Goal: Obtain resource: Download file/media

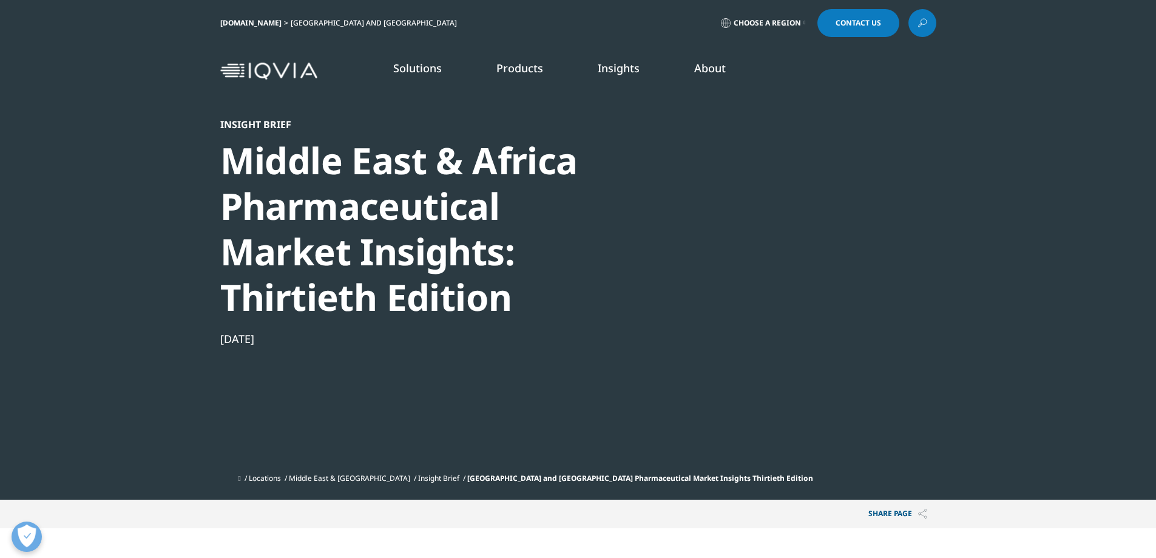
click at [98, 258] on link "LEARN MORE" at bounding box center [172, 261] width 240 height 10
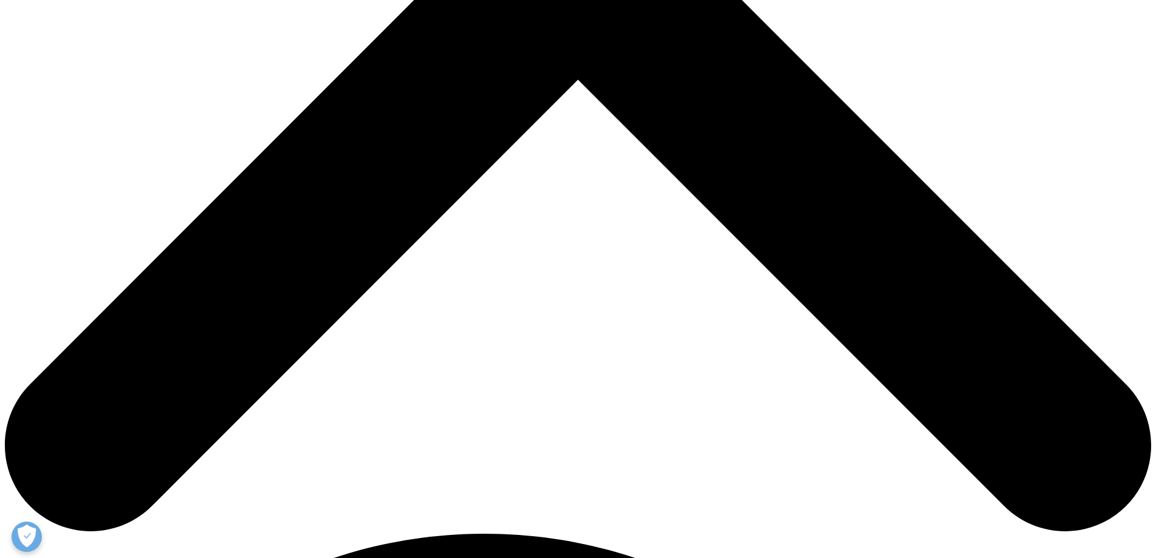
scroll to position [728, 0]
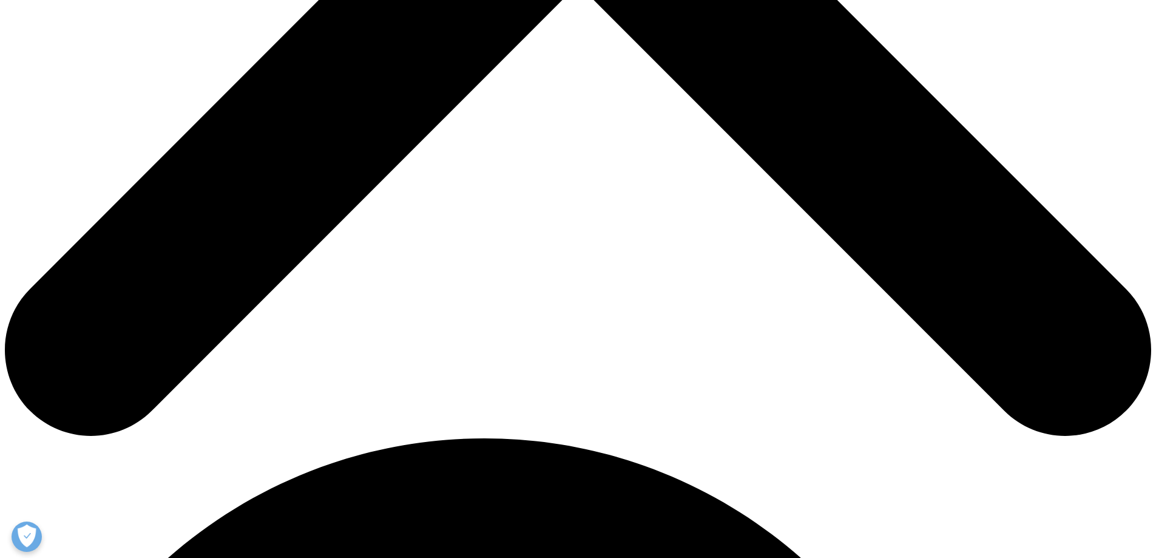
drag, startPoint x: 619, startPoint y: 511, endPoint x: 690, endPoint y: 502, distance: 72.2
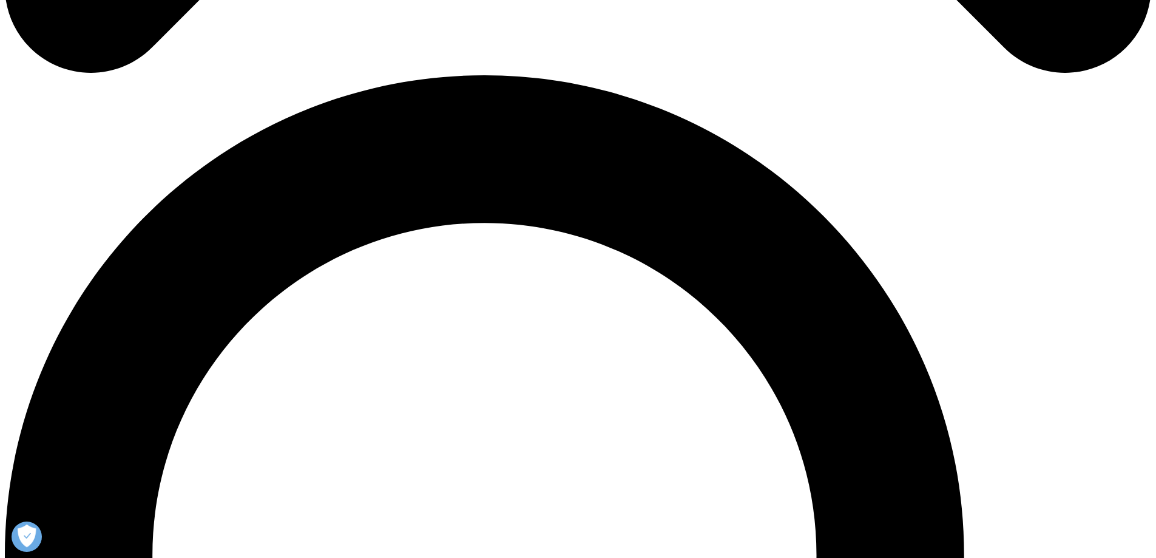
scroll to position [1092, 0]
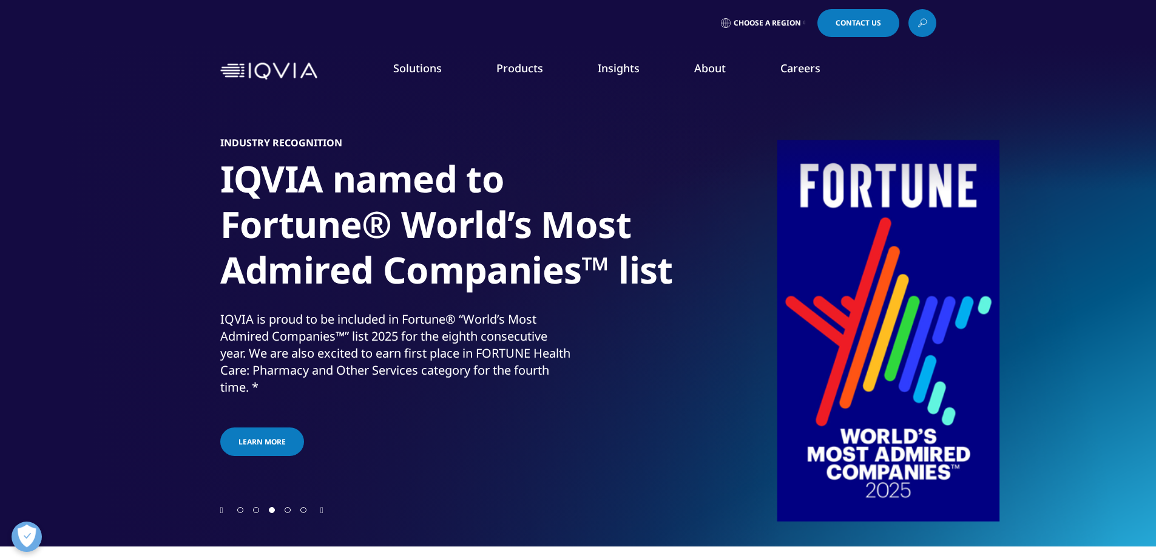
click at [720, 305] on link "Learn more" at bounding box center [761, 308] width 114 height 10
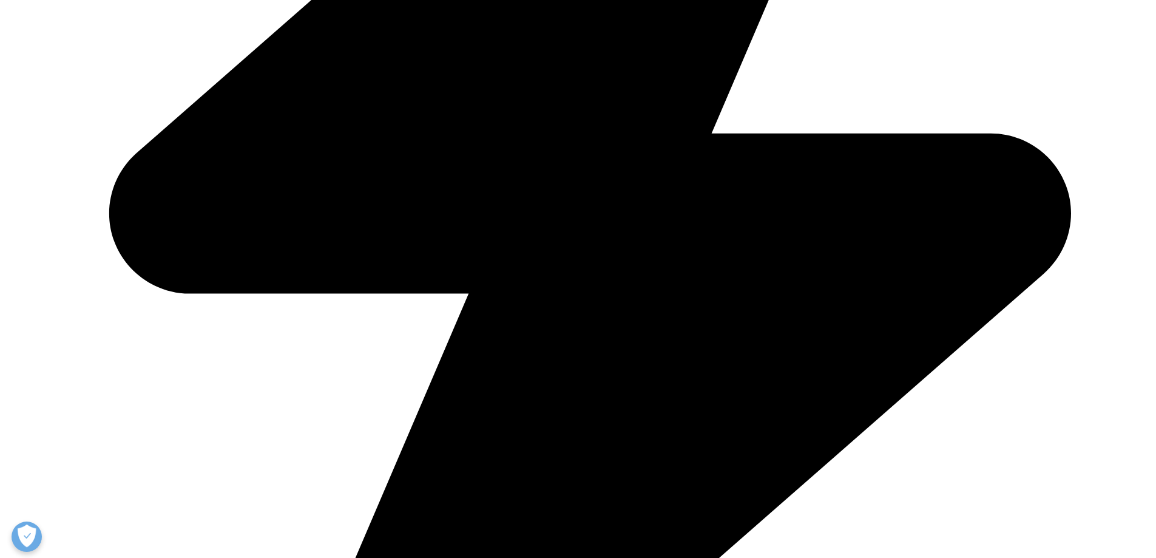
scroll to position [667, 0]
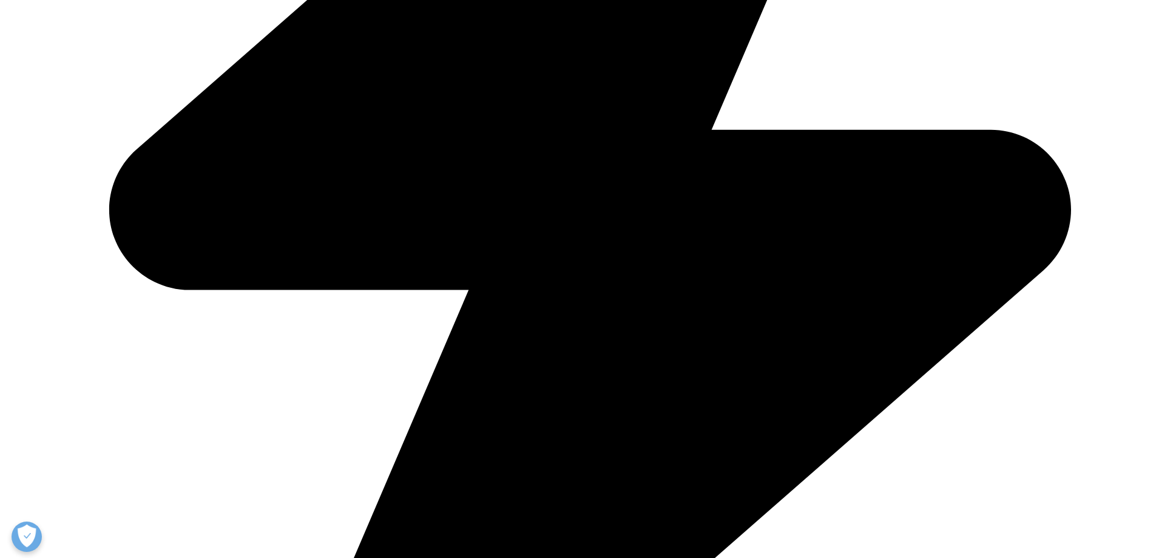
click at [791, 71] on link "Our insights" at bounding box center [795, 74] width 51 height 12
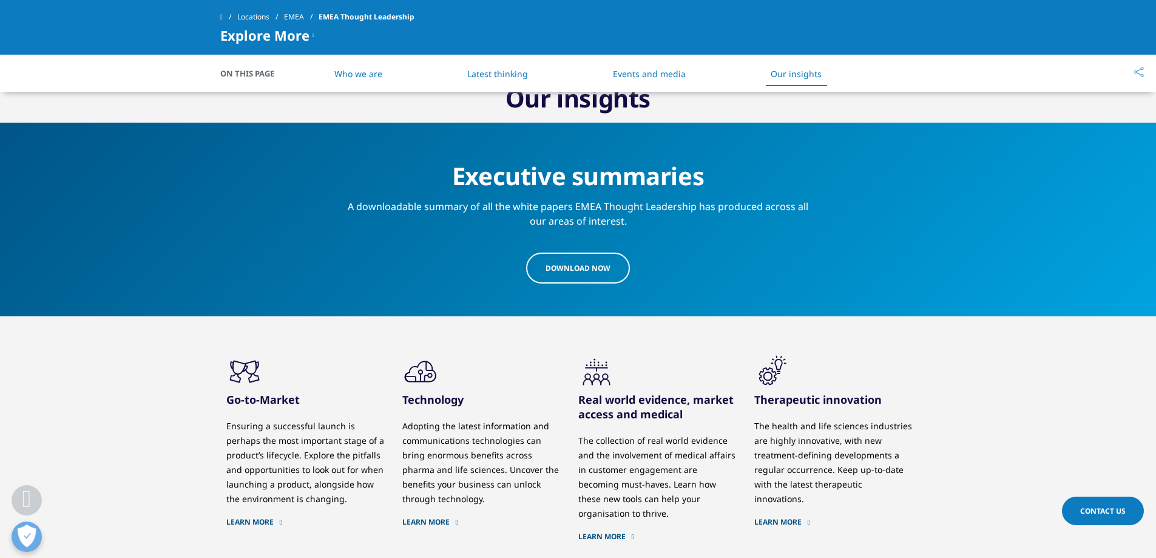
scroll to position [1412, 0]
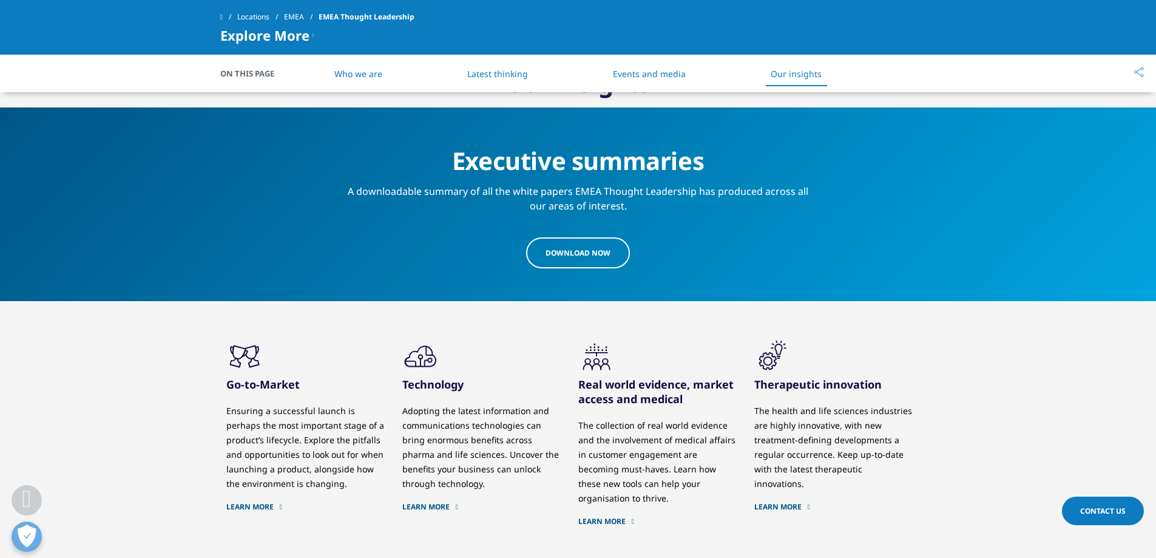
click at [562, 257] on span "download Now" at bounding box center [577, 253] width 65 height 10
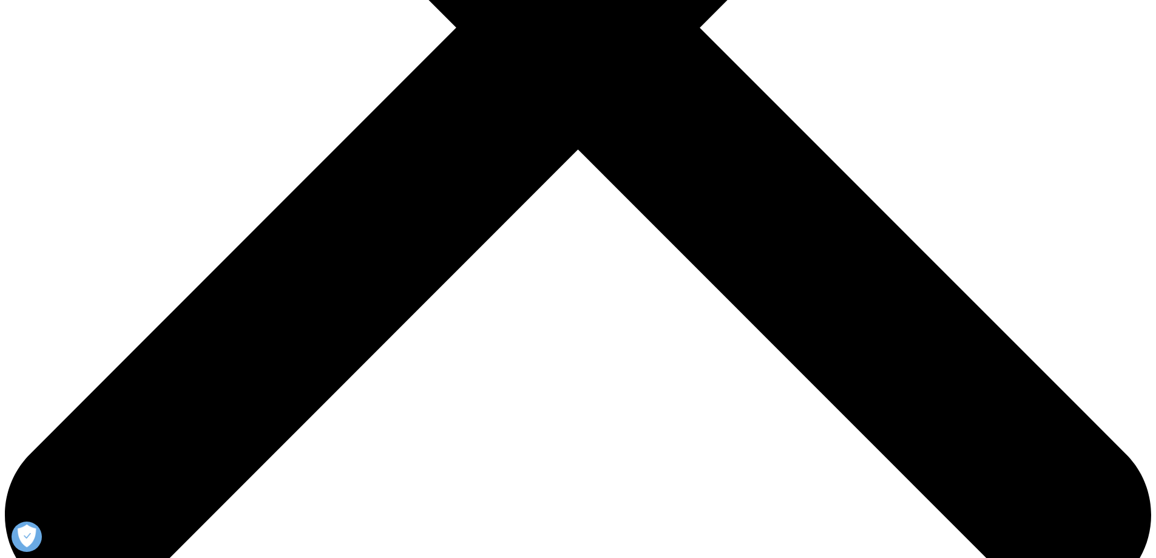
scroll to position [562, 0]
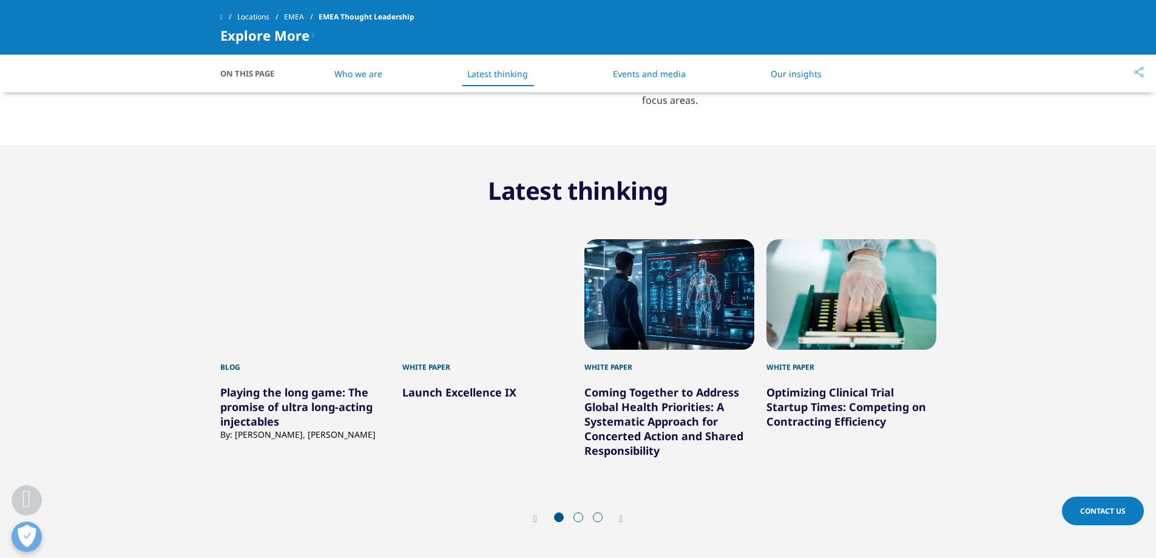
click at [576, 518] on span at bounding box center [578, 517] width 10 height 10
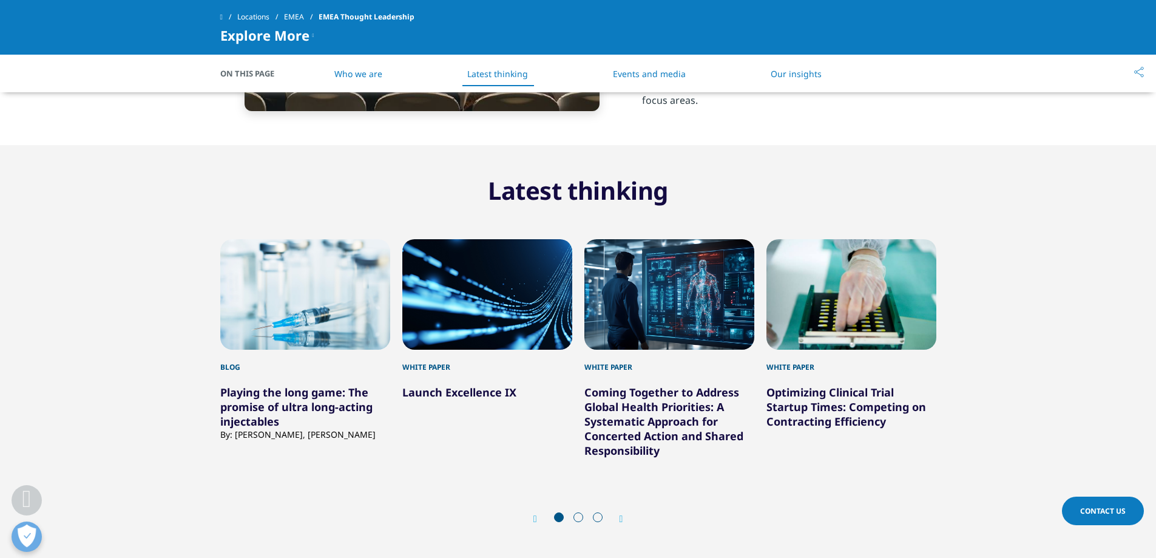
click at [576, 516] on span at bounding box center [578, 517] width 10 height 10
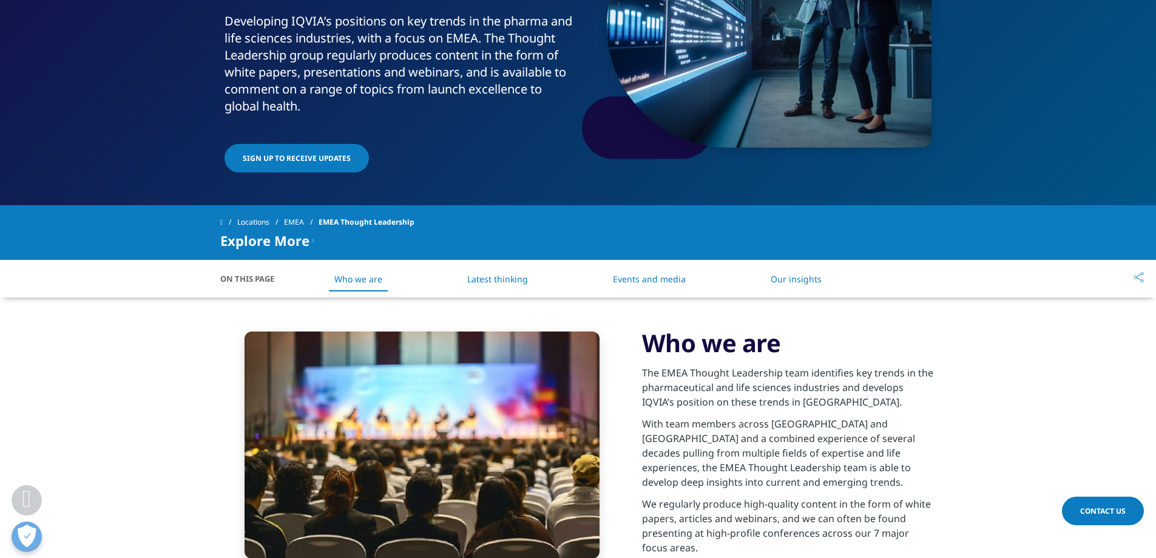
scroll to position [198, 0]
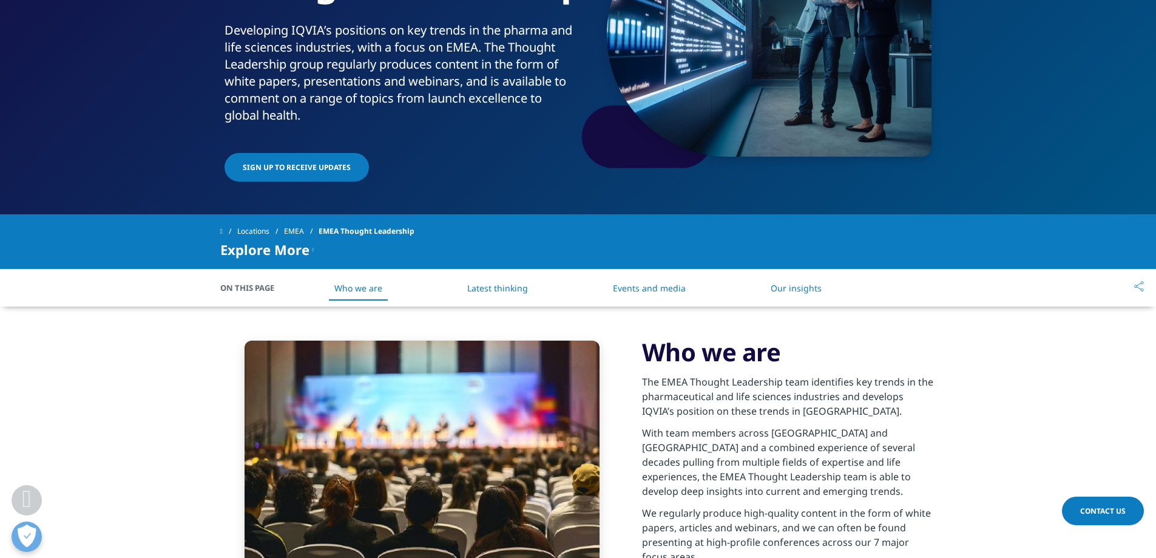
click at [487, 285] on link "Latest thinking" at bounding box center [497, 288] width 61 height 12
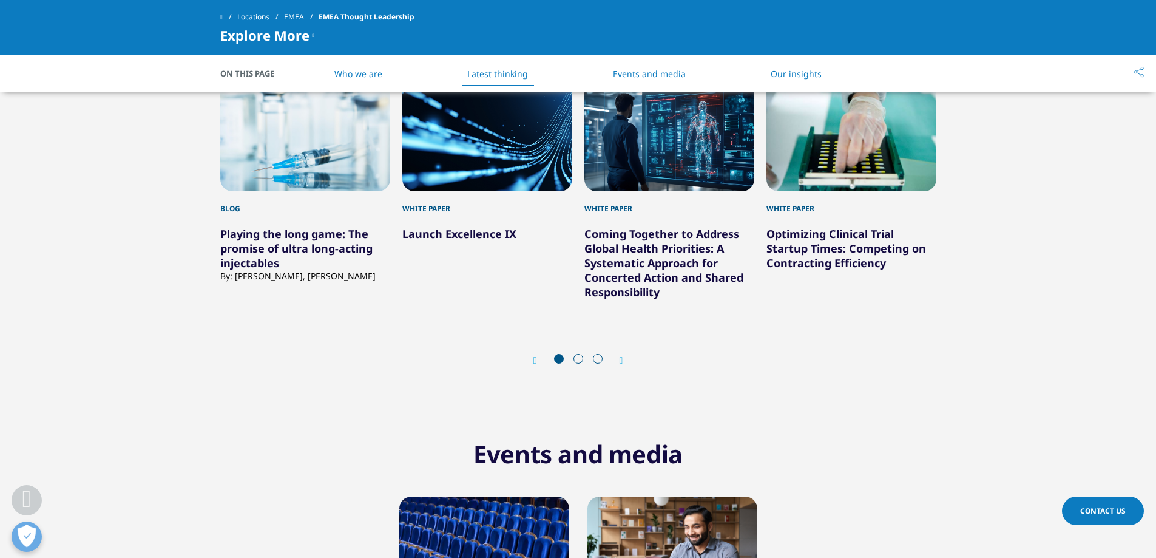
scroll to position [724, 0]
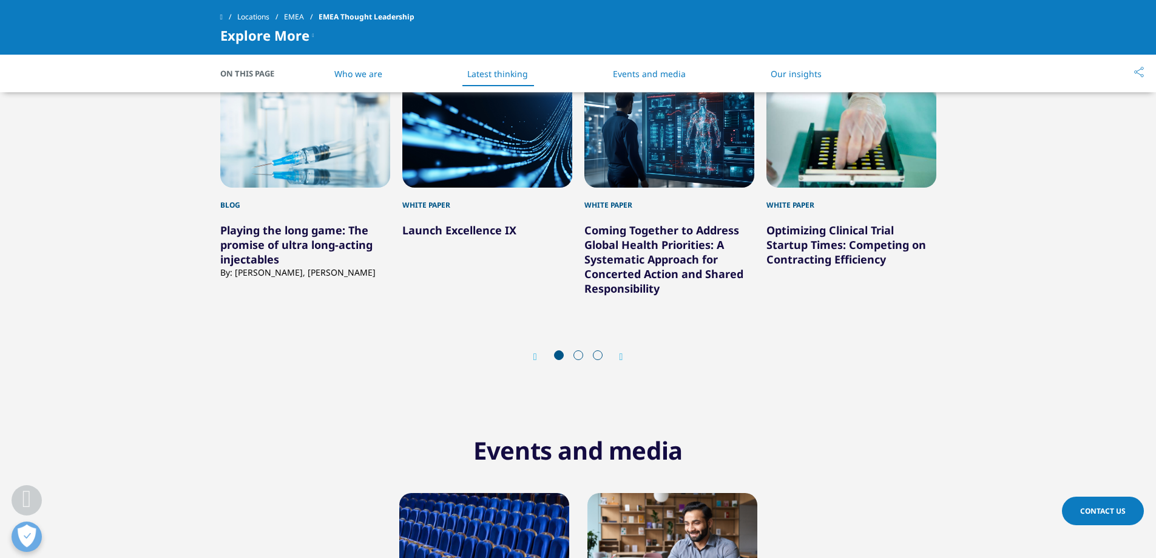
click at [622, 355] on icon "Next slide" at bounding box center [621, 357] width 4 height 10
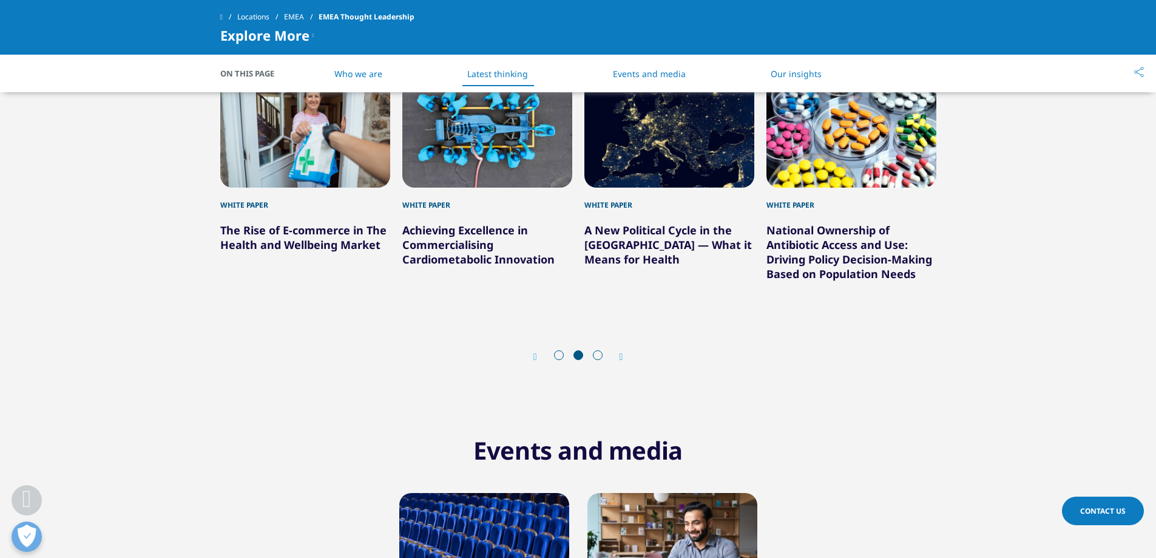
click at [622, 355] on icon "Next slide" at bounding box center [621, 357] width 4 height 10
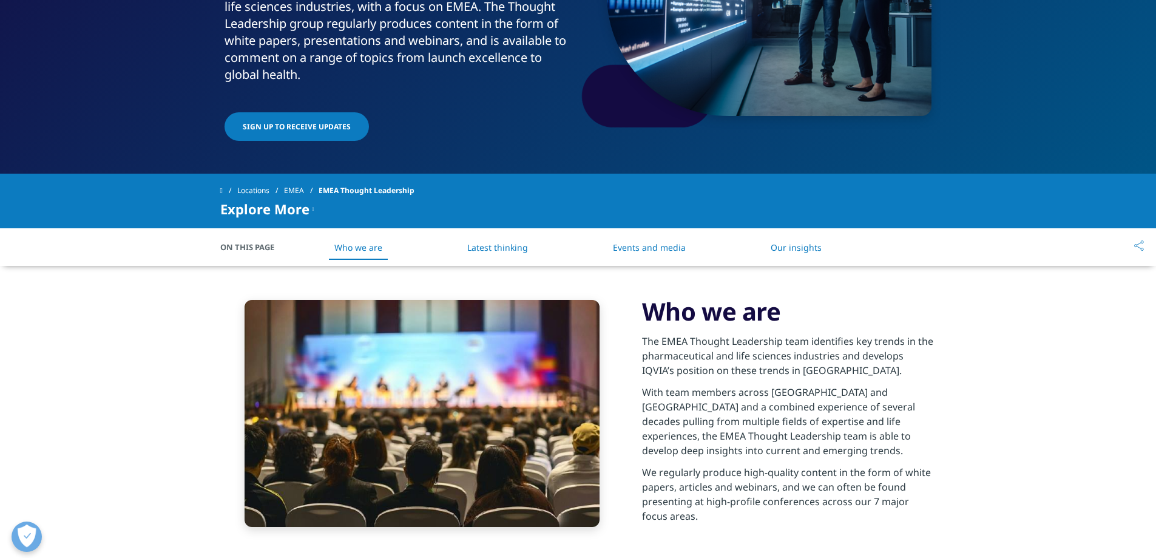
scroll to position [0, 0]
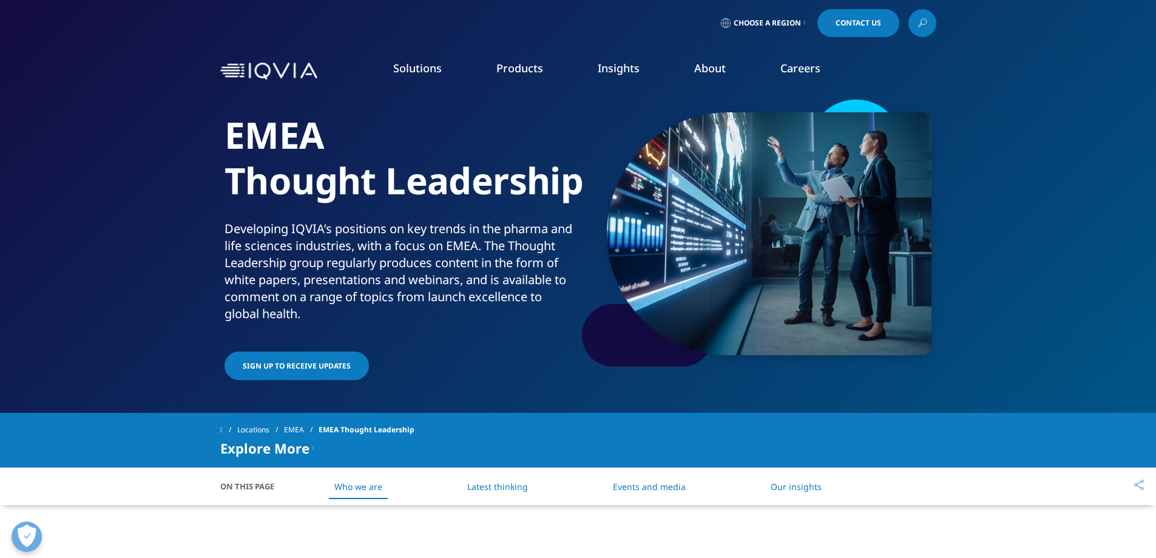
click at [798, 490] on link "Our insights" at bounding box center [795, 486] width 51 height 12
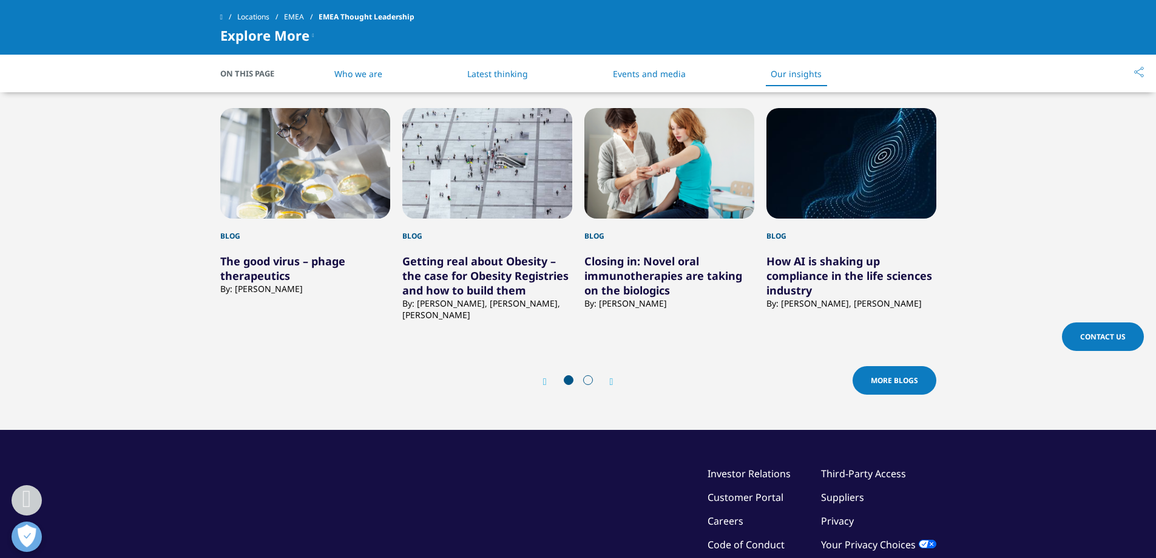
scroll to position [2255, 0]
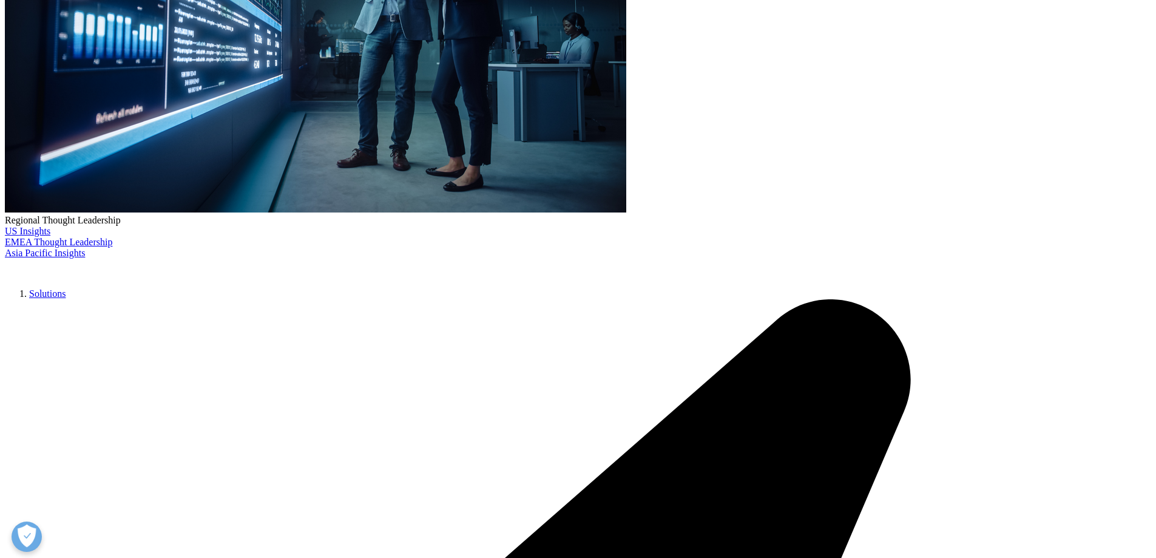
scroll to position [364, 0]
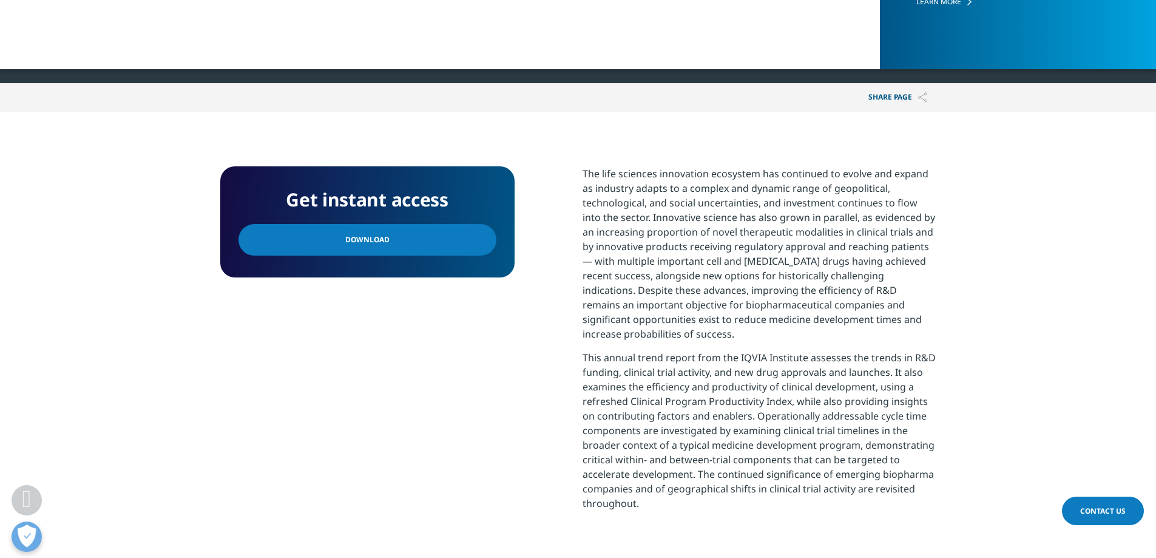
click at [366, 229] on link "Download" at bounding box center [367, 240] width 258 height 32
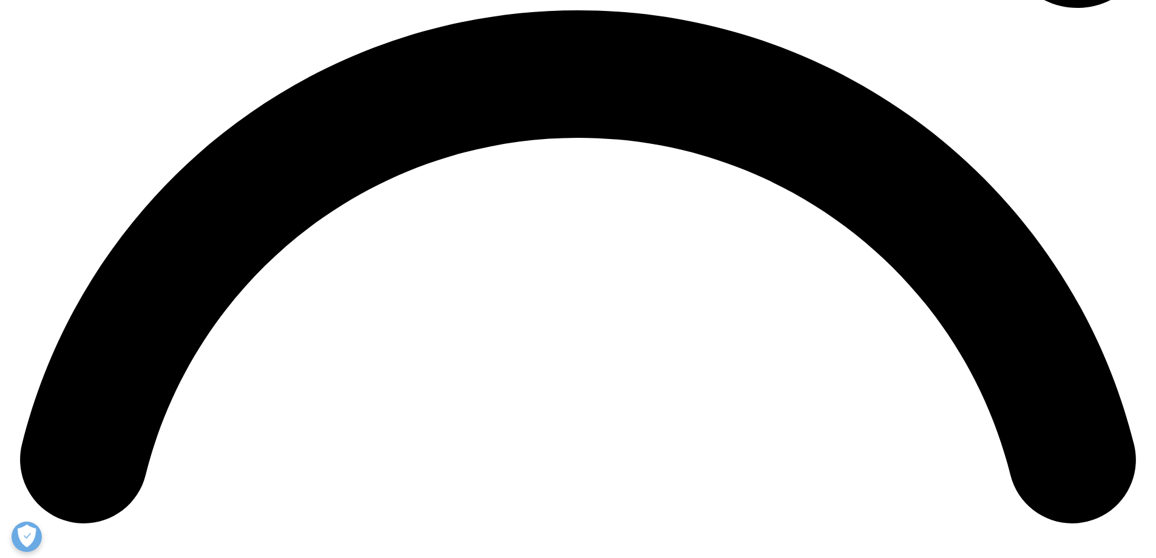
scroll to position [2305, 0]
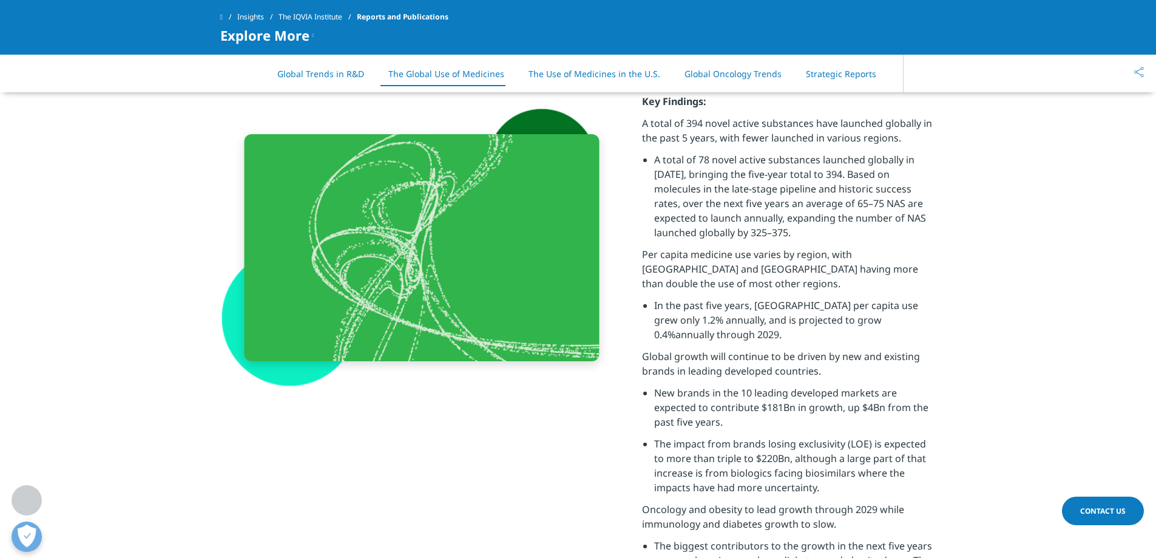
click at [291, 31] on span "Explore More" at bounding box center [264, 35] width 89 height 15
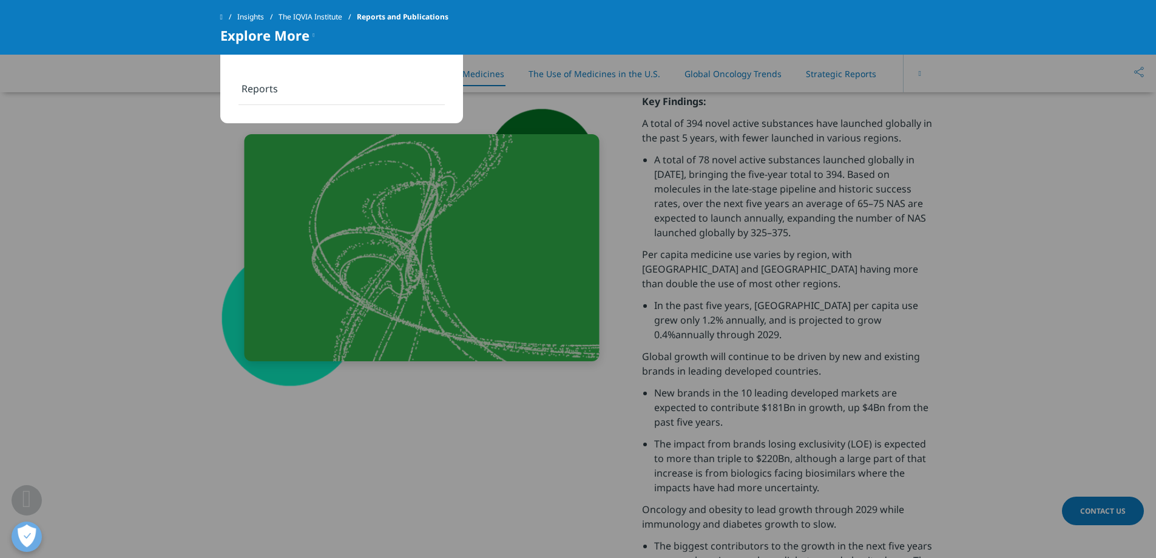
click at [272, 83] on link "Reports" at bounding box center [341, 89] width 206 height 32
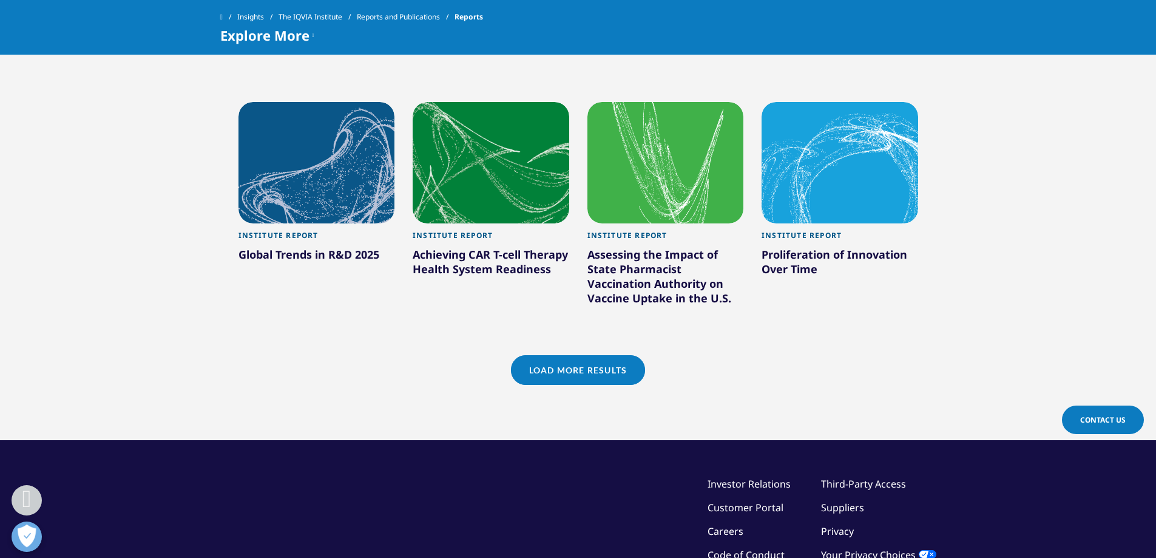
scroll to position [1092, 0]
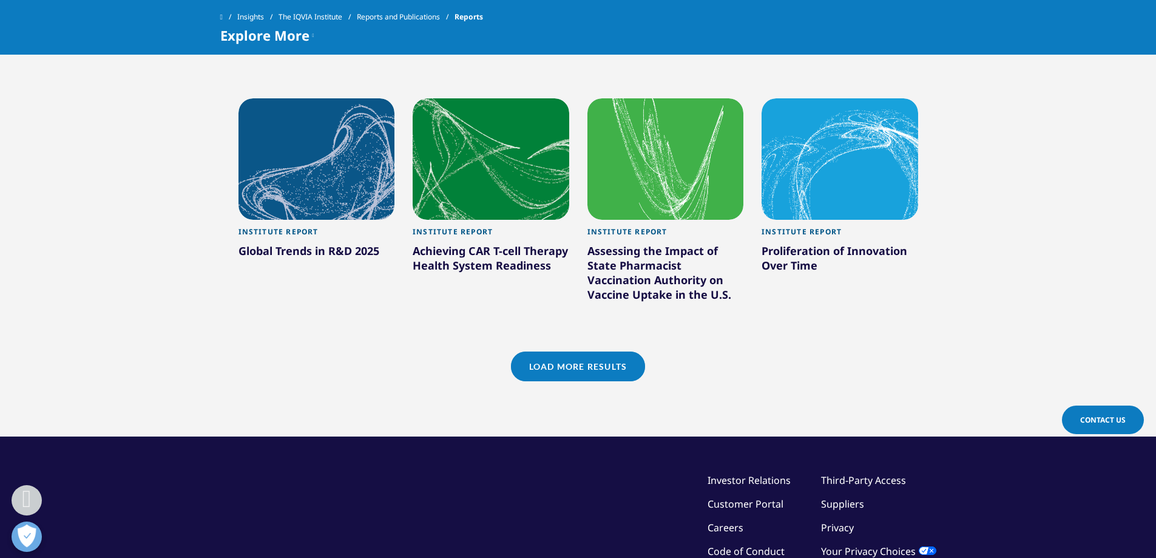
click at [632, 360] on link "Load More Results" at bounding box center [578, 366] width 134 height 30
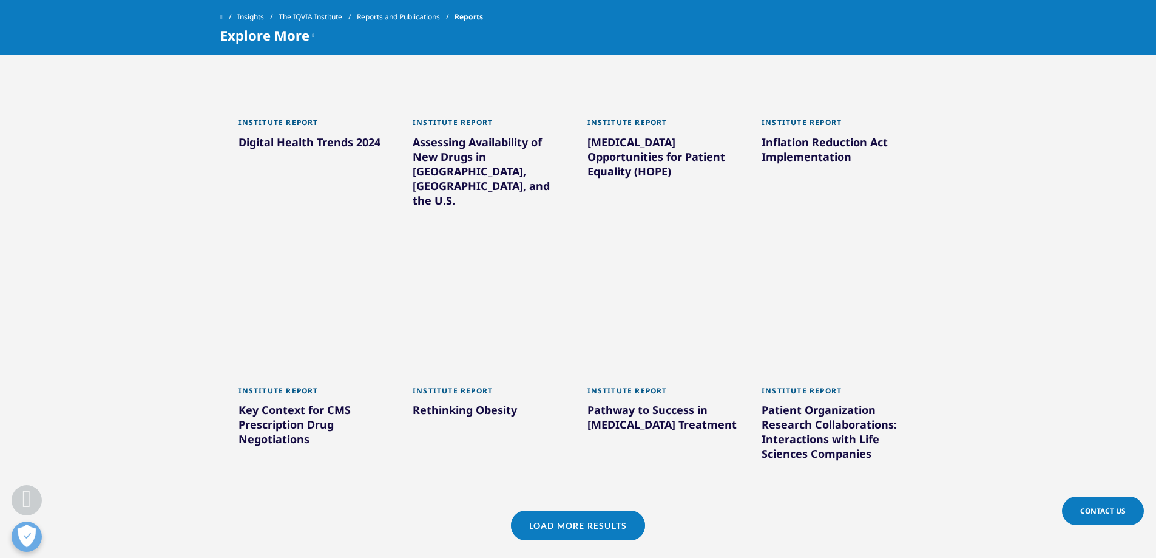
scroll to position [1699, 0]
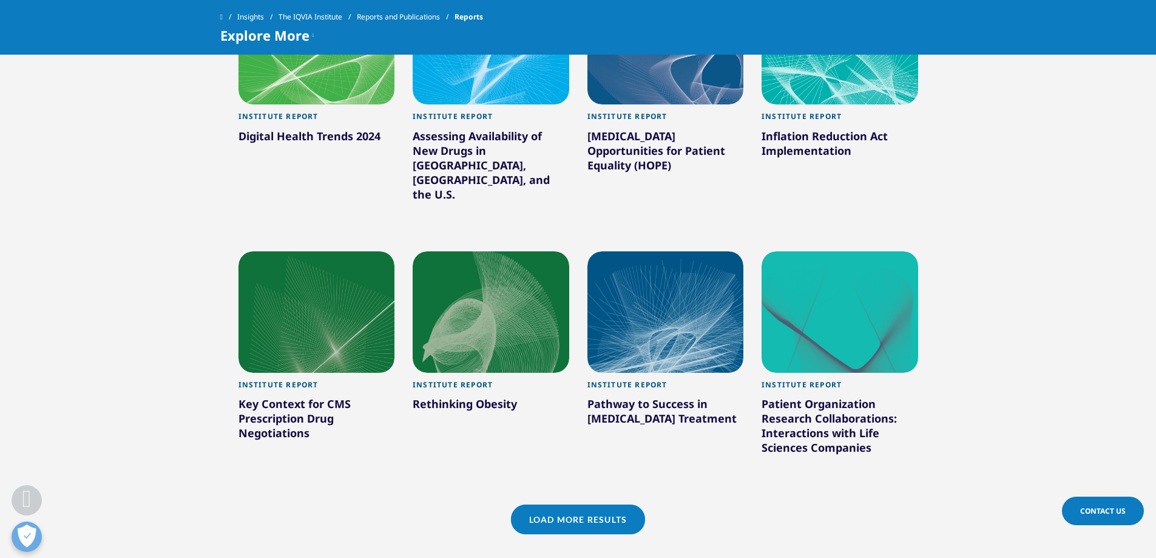
click at [612, 504] on link "Load More Results" at bounding box center [578, 519] width 134 height 30
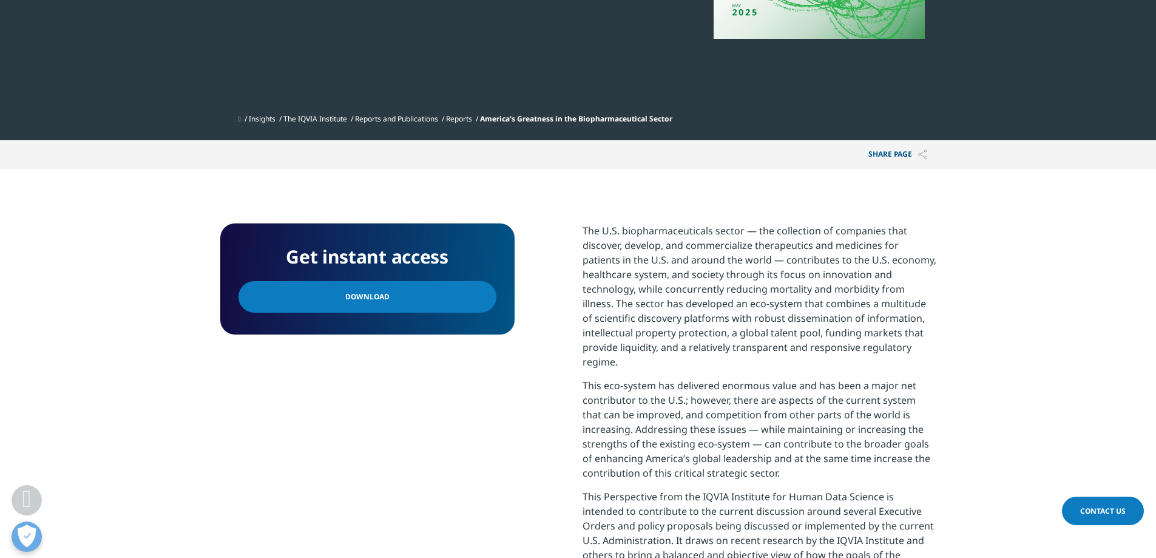
scroll to position [364, 0]
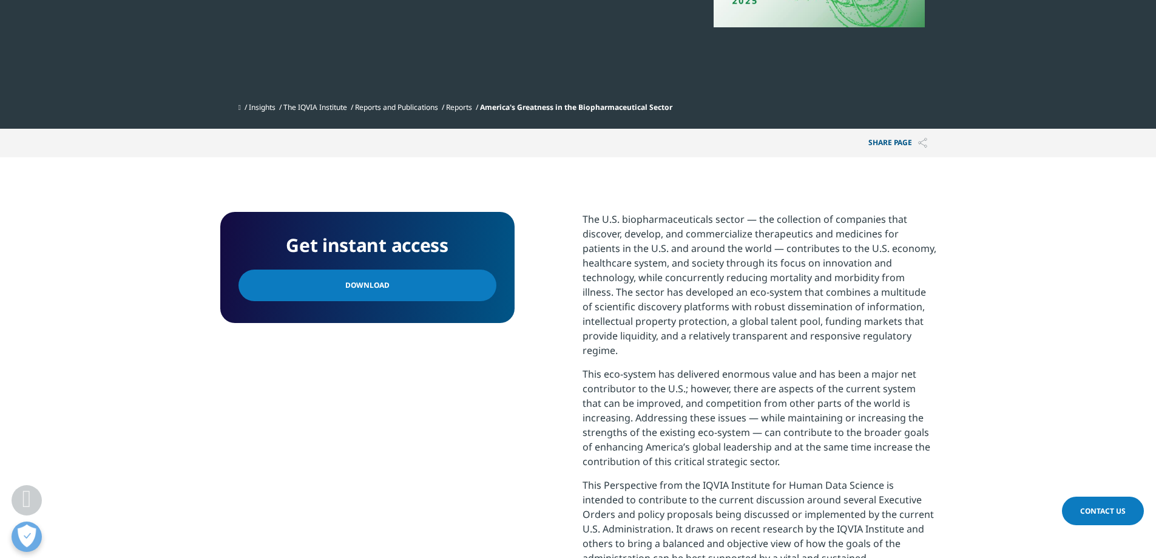
click at [471, 289] on link "Download" at bounding box center [367, 285] width 258 height 32
